Goal: Navigation & Orientation: Find specific page/section

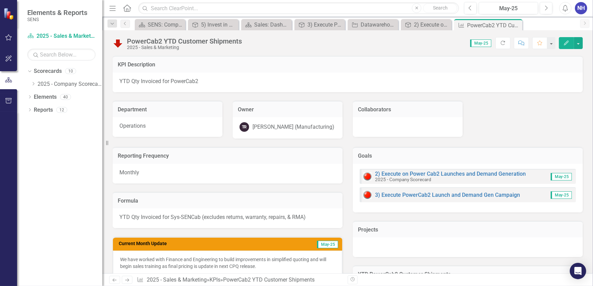
scroll to position [1, 0]
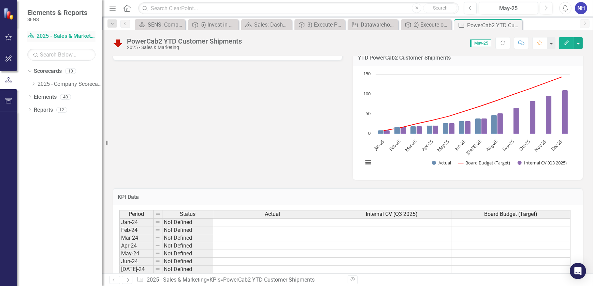
click at [62, 38] on link "Scorecard 2025 - Sales & Marketing" at bounding box center [61, 36] width 68 height 8
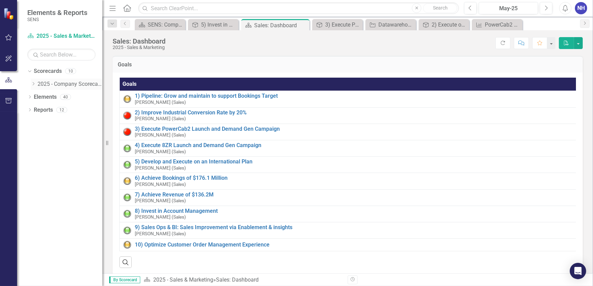
click at [56, 84] on link "2025 - Company Scorecard" at bounding box center [70, 84] width 65 height 8
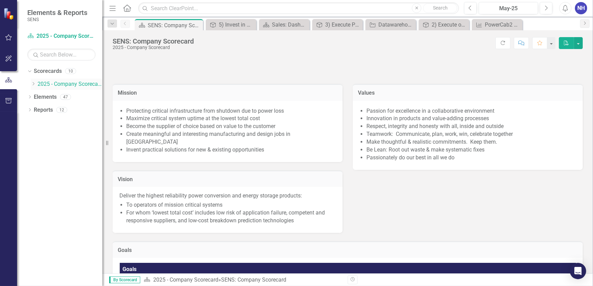
click at [33, 84] on icon "Dropdown" at bounding box center [33, 84] width 5 height 4
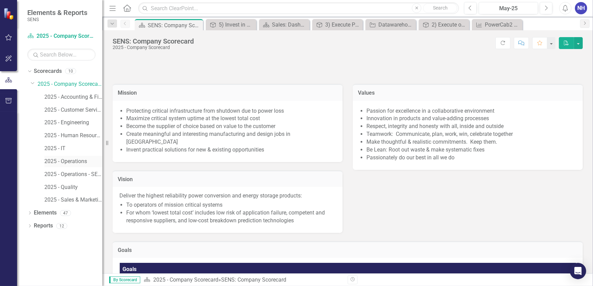
click at [75, 160] on link "2025 - Operations" at bounding box center [73, 162] width 58 height 8
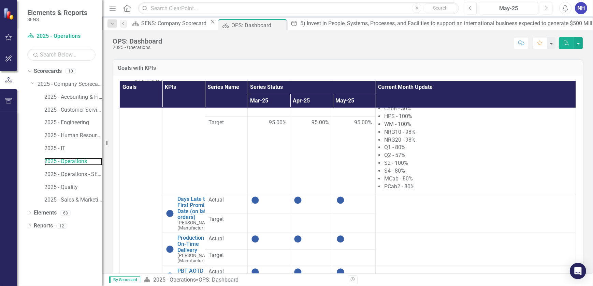
scroll to position [310, 0]
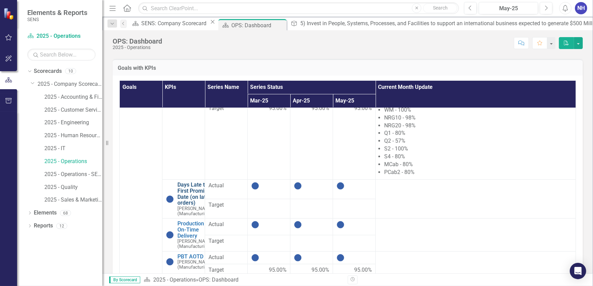
click at [198, 196] on link "Days Late to First Promise Date (on late orders)" at bounding box center [195, 194] width 36 height 24
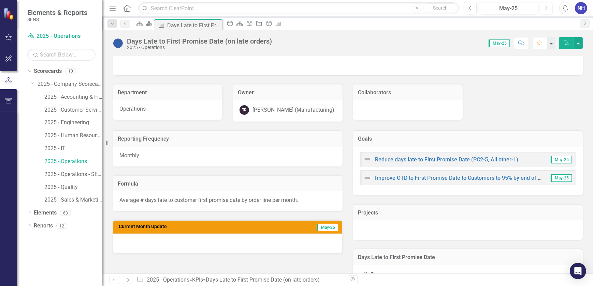
scroll to position [31, 0]
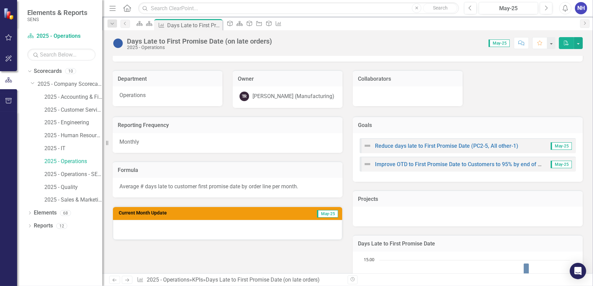
drag, startPoint x: 257, startPoint y: 179, endPoint x: 262, endPoint y: 170, distance: 10.1
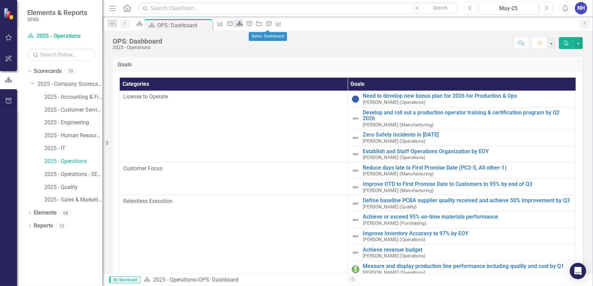
click at [243, 26] on icon "Scorecard" at bounding box center [239, 23] width 7 height 5
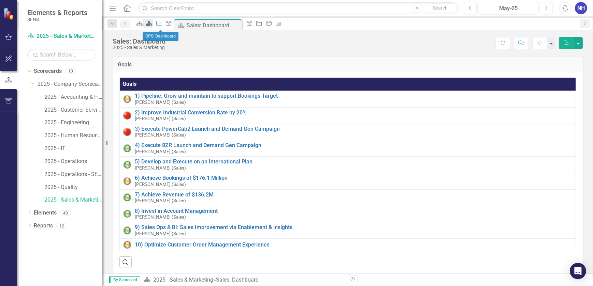
click at [152, 25] on icon at bounding box center [149, 23] width 6 height 5
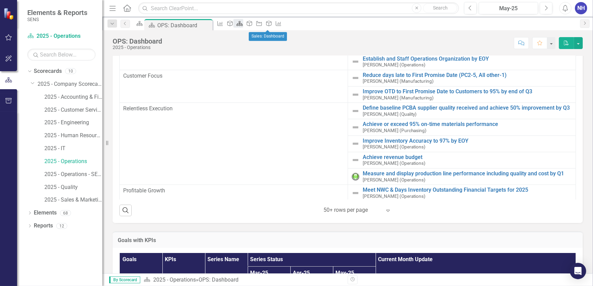
click at [243, 26] on icon "Scorecard" at bounding box center [239, 23] width 7 height 5
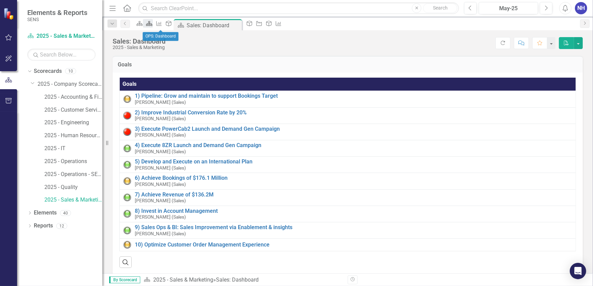
click at [152, 26] on icon "Scorecard" at bounding box center [149, 23] width 7 height 5
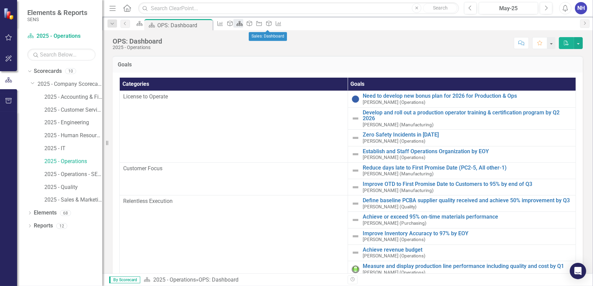
click at [243, 25] on icon at bounding box center [240, 23] width 6 height 5
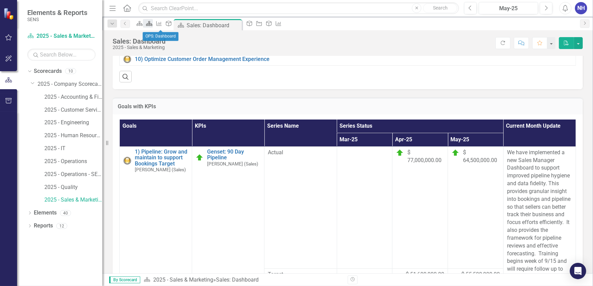
click at [152, 24] on icon "Scorecard" at bounding box center [149, 23] width 7 height 5
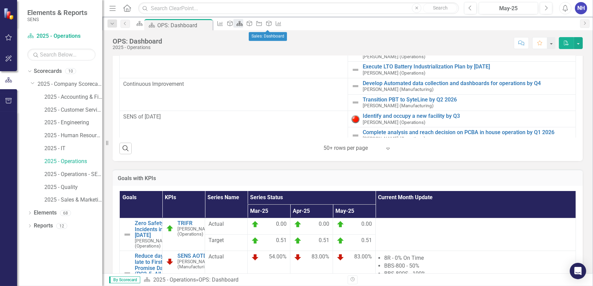
click at [243, 24] on icon "Scorecard" at bounding box center [239, 23] width 7 height 5
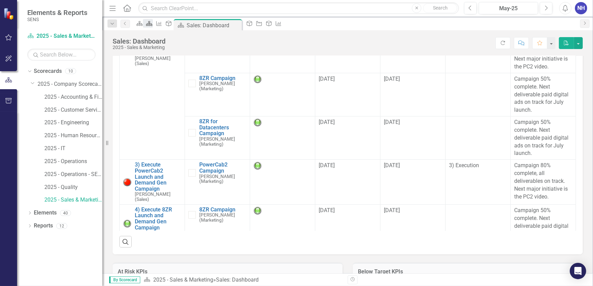
click at [152, 26] on icon "Scorecard" at bounding box center [149, 23] width 7 height 5
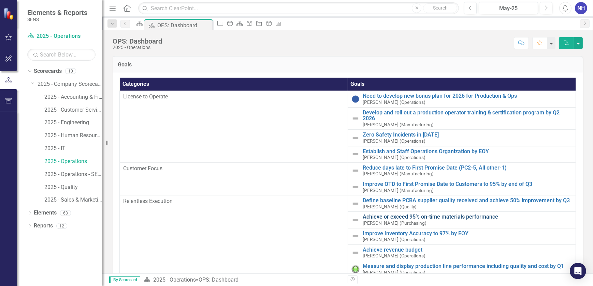
click at [363, 214] on link "Achieve or exceed 95% on-time materials performance" at bounding box center [467, 217] width 209 height 6
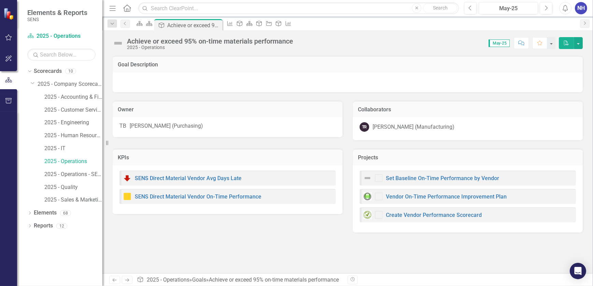
checkbox input "true"
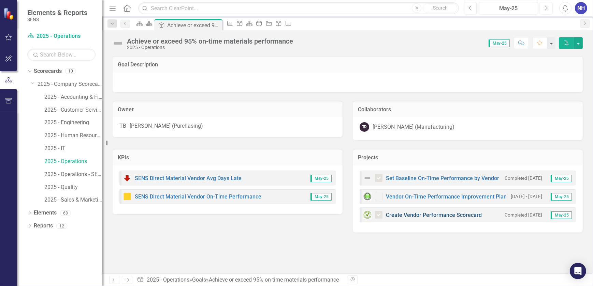
click at [438, 215] on link "Create Vendor Performance Scorecard" at bounding box center [434, 215] width 96 height 6
click at [446, 181] on link "Set Baseline On-Time Performance by Vendor" at bounding box center [442, 178] width 113 height 6
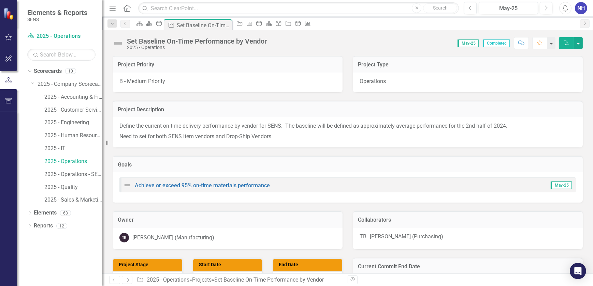
click at [214, 151] on div "Goals Achieve or exceed 95% on-time materials performance May-25" at bounding box center [347, 176] width 480 height 56
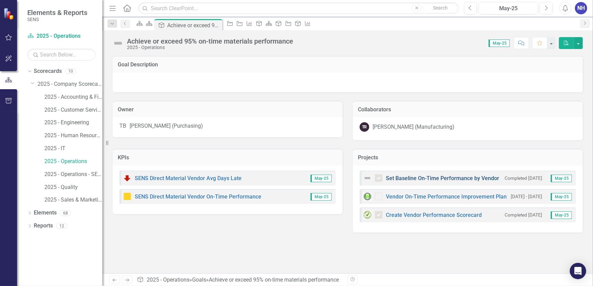
click at [470, 177] on link "Set Baseline On-Time Performance by Vendor" at bounding box center [442, 178] width 113 height 6
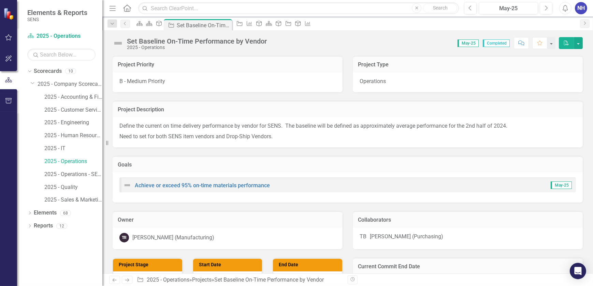
drag, startPoint x: 211, startPoint y: 167, endPoint x: 213, endPoint y: 164, distance: 3.6
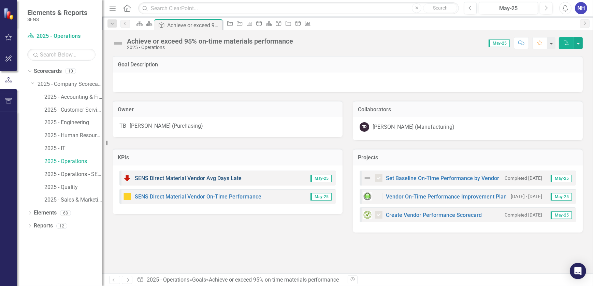
click at [197, 178] on link "SENS Direct Material Vendor Avg Days Late" at bounding box center [188, 178] width 107 height 6
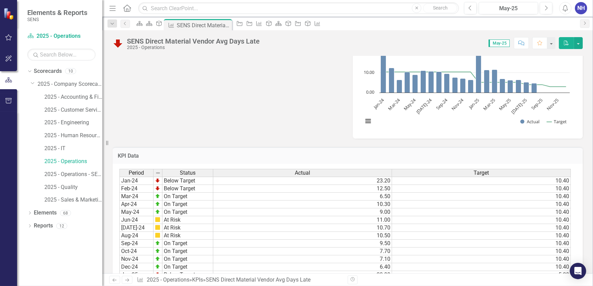
scroll to position [186, 0]
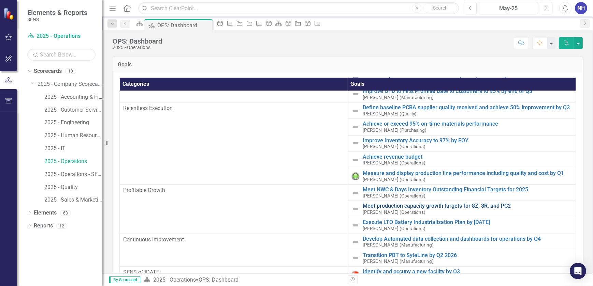
scroll to position [94, 0]
click at [82, 200] on link "2025 - Sales & Marketing" at bounding box center [73, 200] width 58 height 8
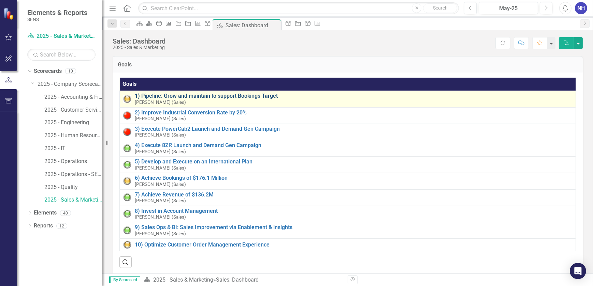
click at [198, 95] on link "1) Pipeline: Grow and maintain to support Bookings Target" at bounding box center [353, 96] width 437 height 6
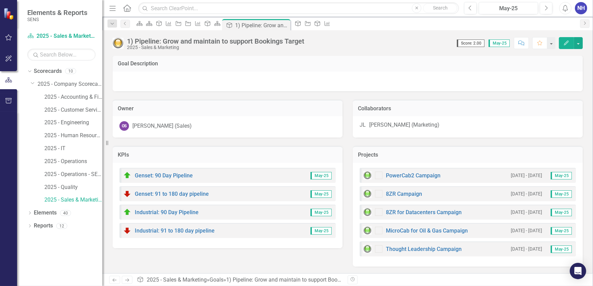
scroll to position [2, 0]
click at [176, 175] on link "Genset: 90 Day Pipeline" at bounding box center [164, 176] width 58 height 6
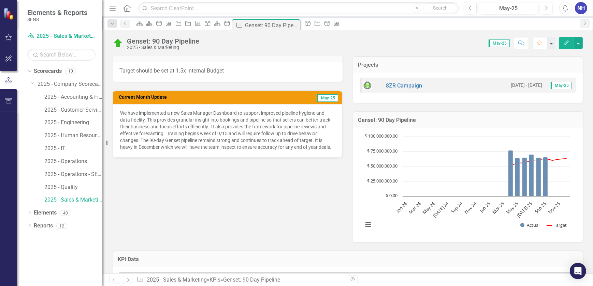
scroll to position [146, 0]
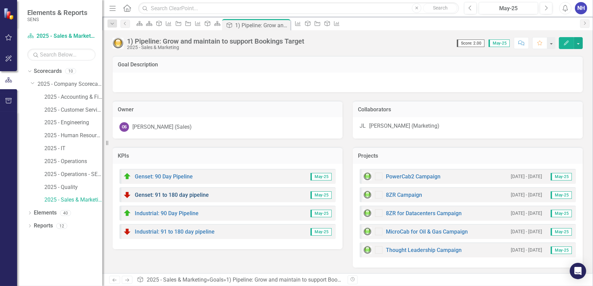
click at [189, 196] on link "Genset: 91 to 180 day pipeline" at bounding box center [172, 195] width 74 height 6
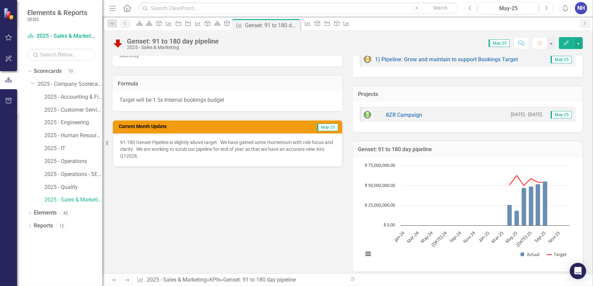
scroll to position [115, 0]
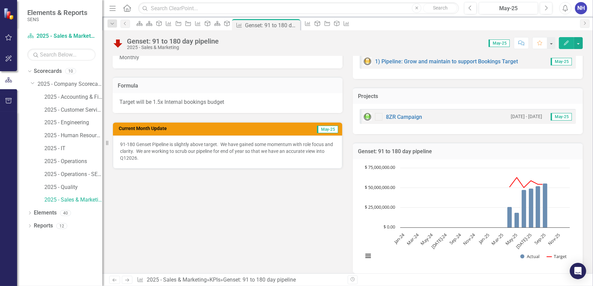
drag, startPoint x: 177, startPoint y: 123, endPoint x: 182, endPoint y: 118, distance: 7.3
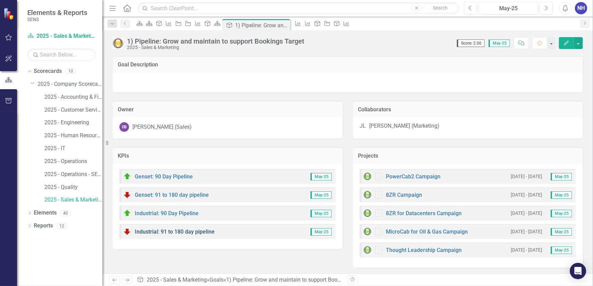
click at [162, 234] on link "Industrial: 91 to 180 day pipeline" at bounding box center [175, 232] width 80 height 6
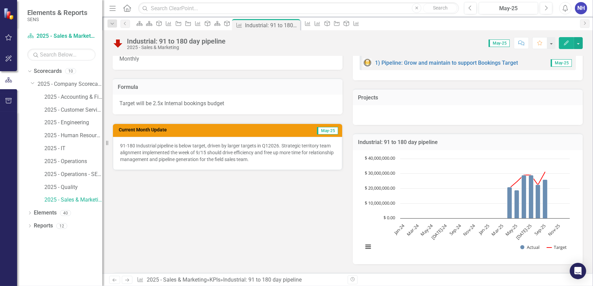
scroll to position [105, 0]
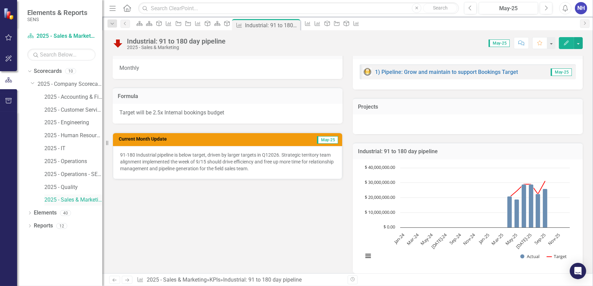
click at [71, 199] on link "2025 - Sales & Marketing" at bounding box center [73, 200] width 58 height 8
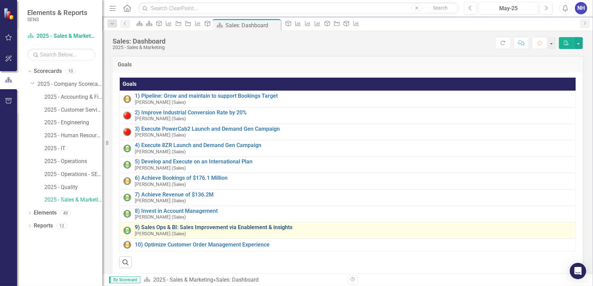
click at [189, 228] on link "9) Sales Ops & BI: Sales Improvement via Enablement & insights" at bounding box center [353, 228] width 437 height 6
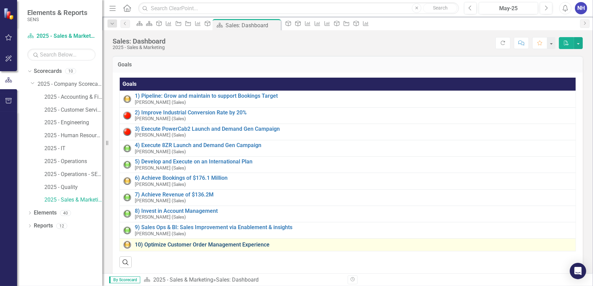
click at [152, 246] on link "10) Optimize Customer Order Management Experience" at bounding box center [353, 245] width 437 height 6
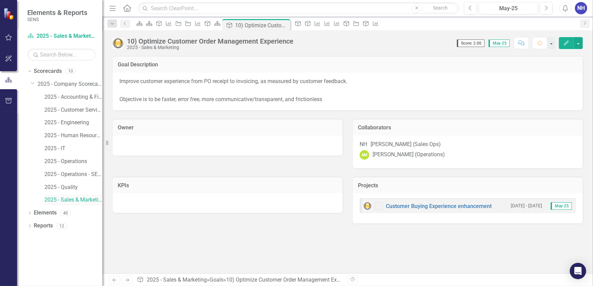
click at [82, 199] on link "2025 - Sales & Marketing" at bounding box center [73, 200] width 58 height 8
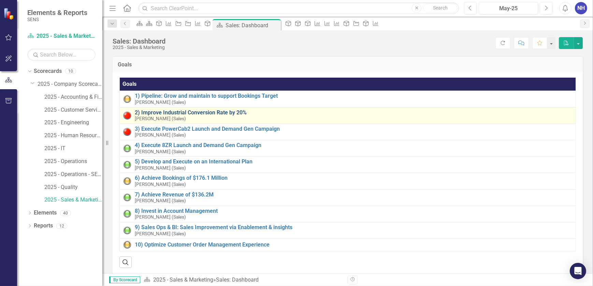
click at [191, 114] on link "2) Improve Industrial Conversion Rate by 20%" at bounding box center [353, 113] width 437 height 6
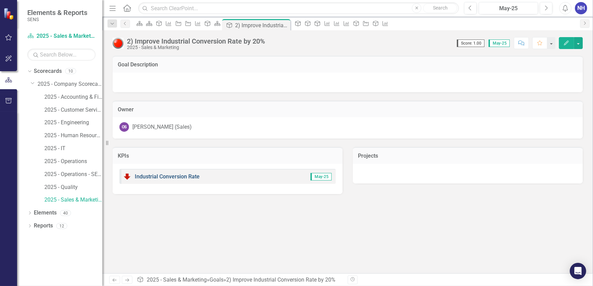
click at [190, 176] on link "Industrial Conversion Rate" at bounding box center [167, 177] width 65 height 6
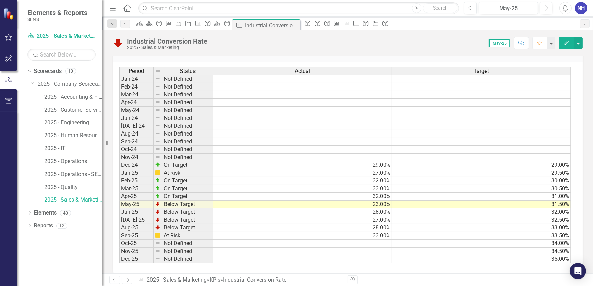
scroll to position [363, 0]
